Goal: Information Seeking & Learning: Learn about a topic

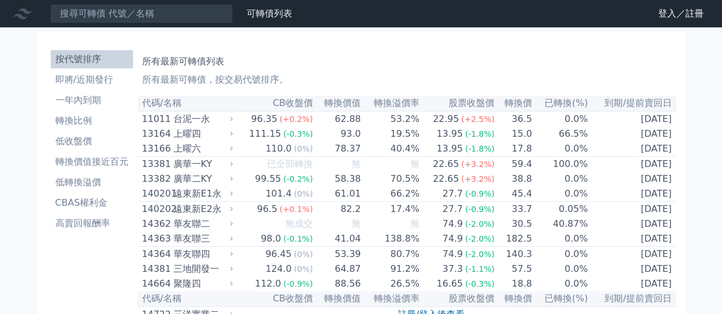
scroll to position [1795, 0]
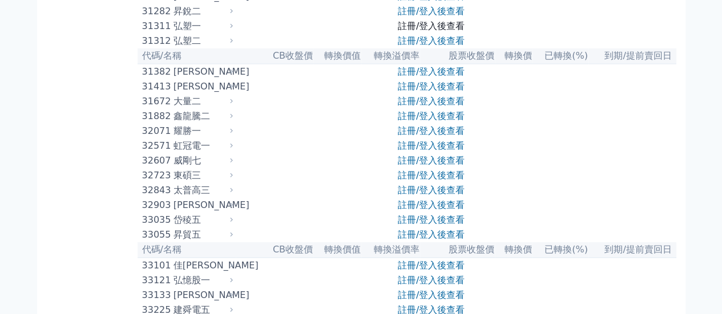
click at [404, 31] on link "註冊/登入後查看" at bounding box center [431, 26] width 67 height 11
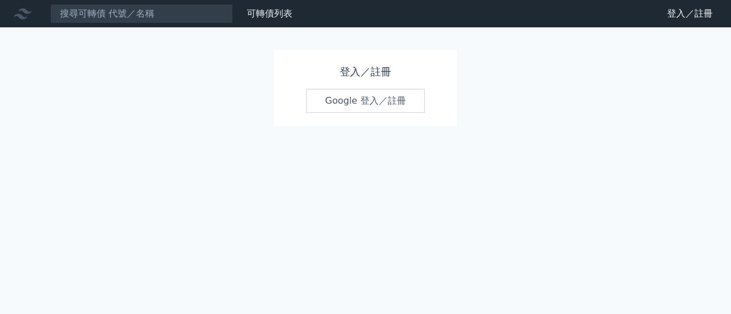
click at [369, 99] on link "Google 登入／註冊" at bounding box center [365, 101] width 119 height 24
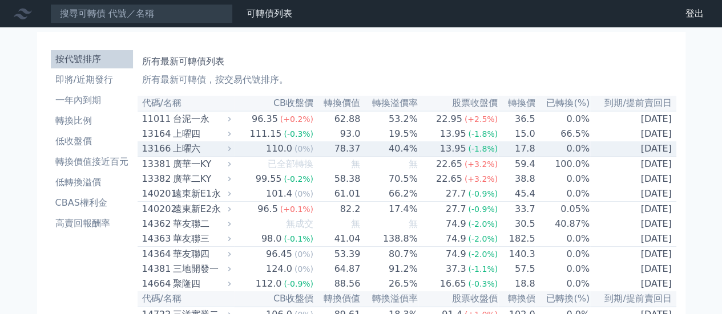
scroll to position [1805, 0]
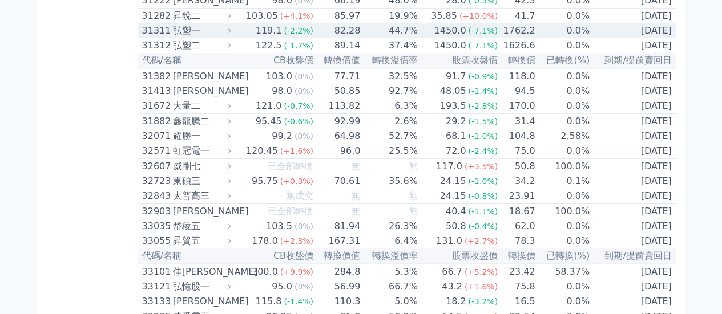
click at [192, 38] on div "弘塑一" at bounding box center [201, 31] width 56 height 14
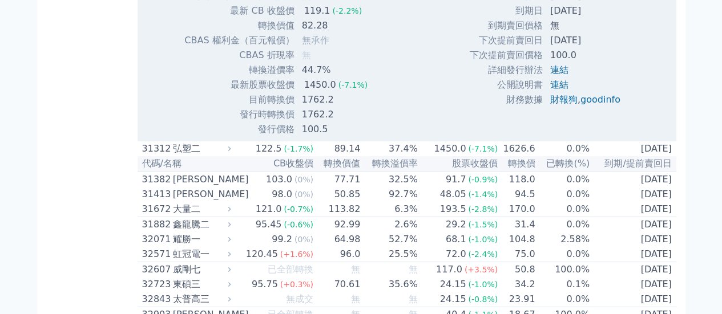
scroll to position [2090, 0]
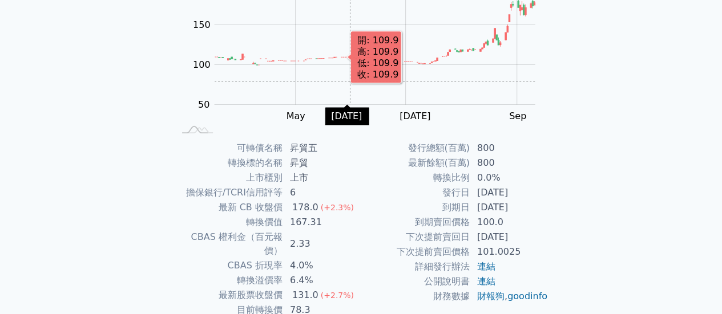
scroll to position [213, 0]
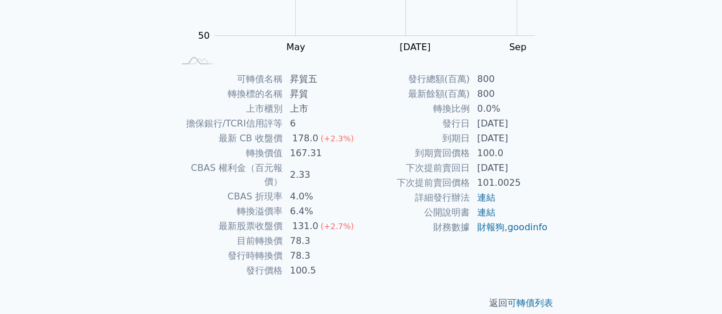
click at [358, 264] on td "100.5" at bounding box center [322, 271] width 78 height 15
